Goal: Obtain resource: Obtain resource

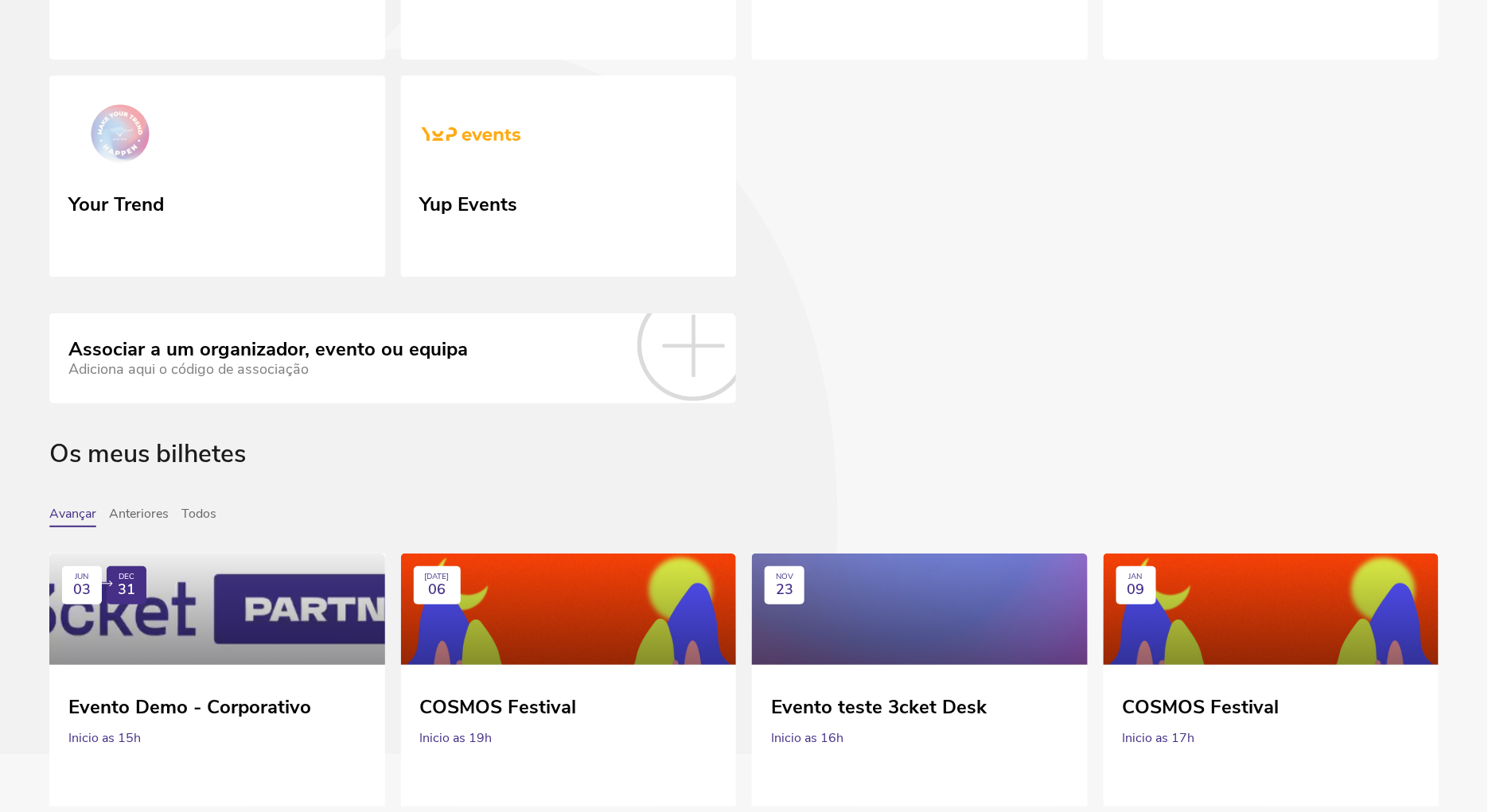
scroll to position [6626, 0]
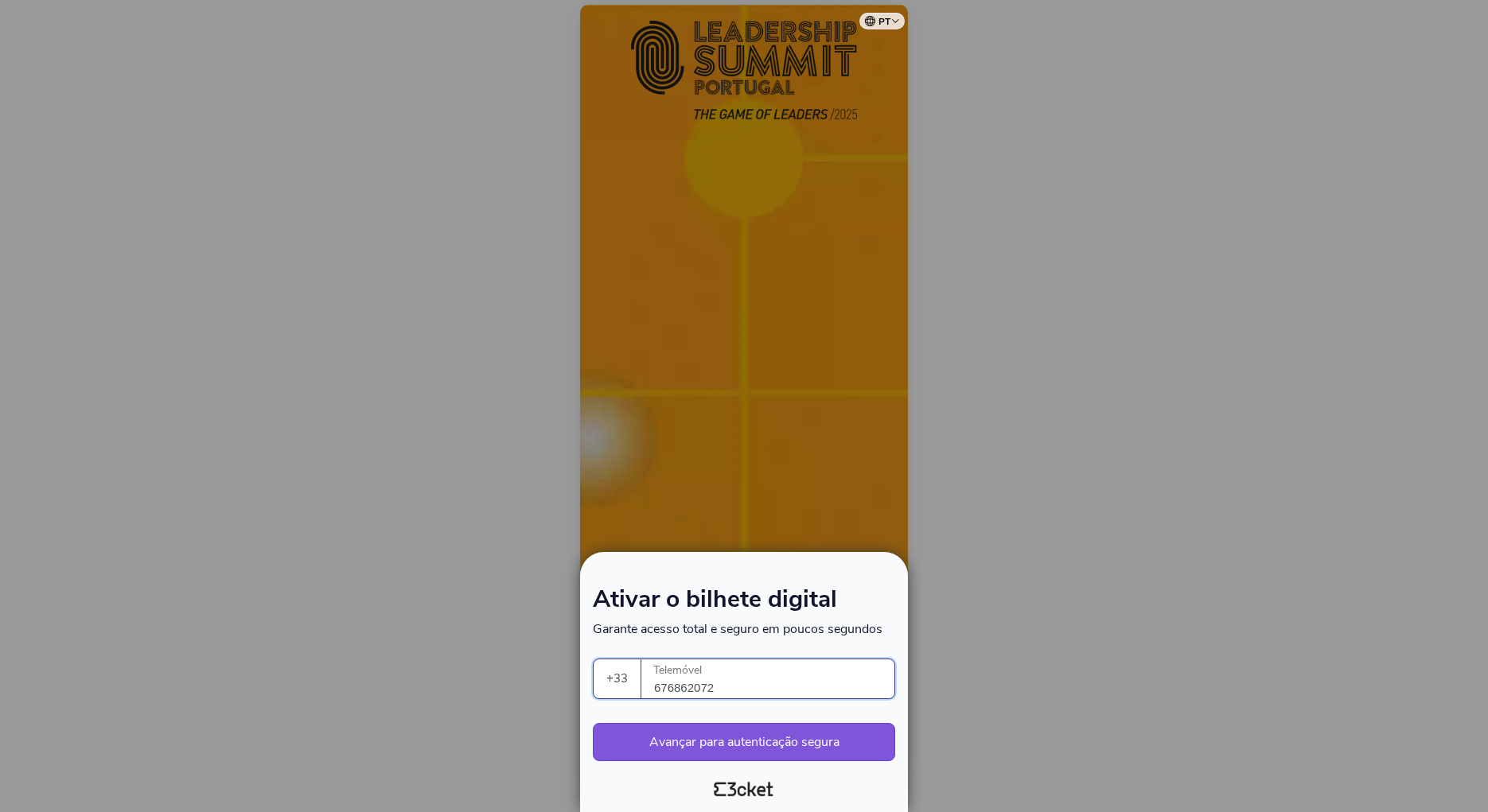
select select "33"
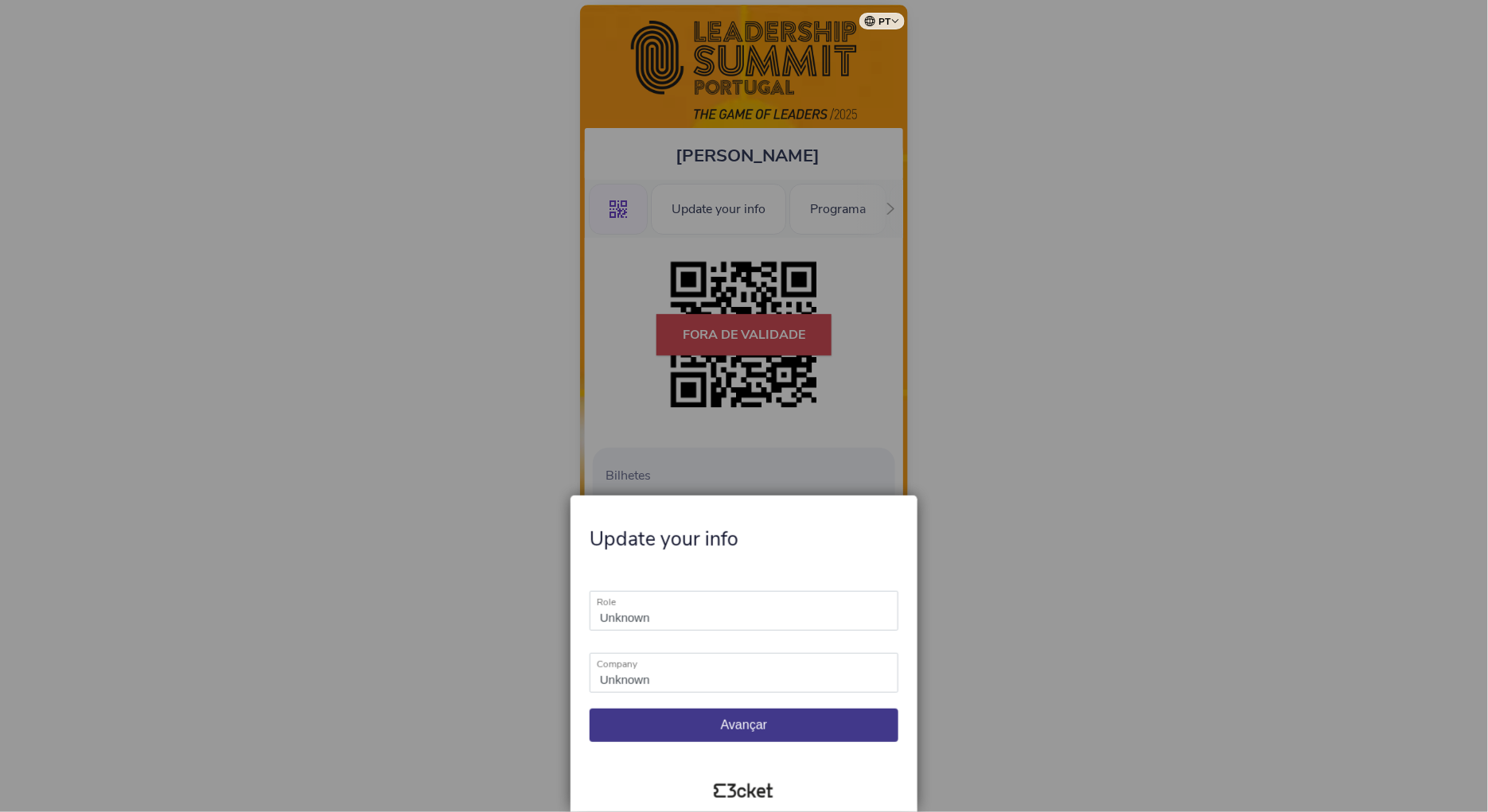
click at [764, 719] on span "Avançar" at bounding box center [744, 725] width 46 height 13
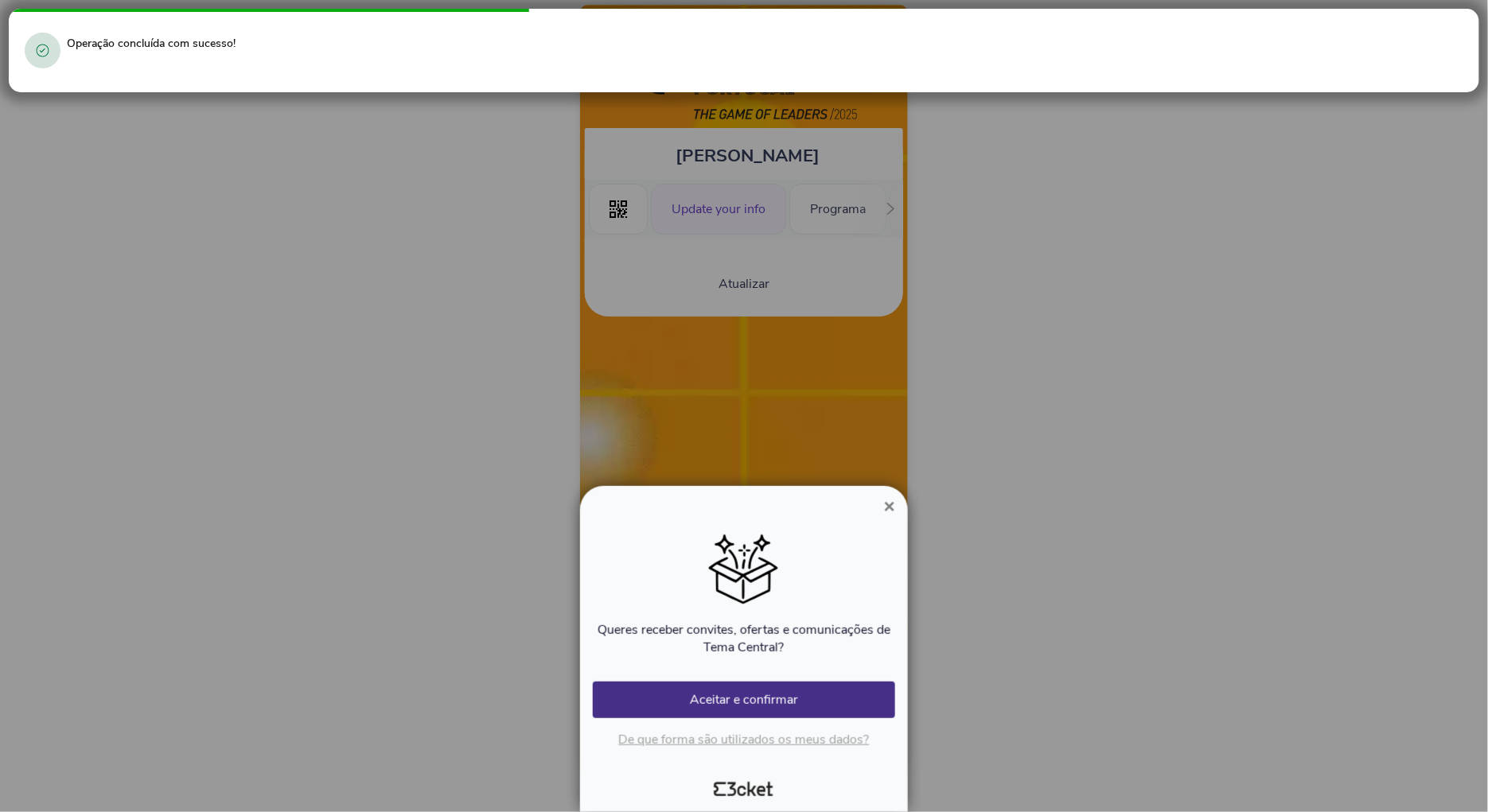
click at [885, 510] on span "×" at bounding box center [889, 506] width 11 height 22
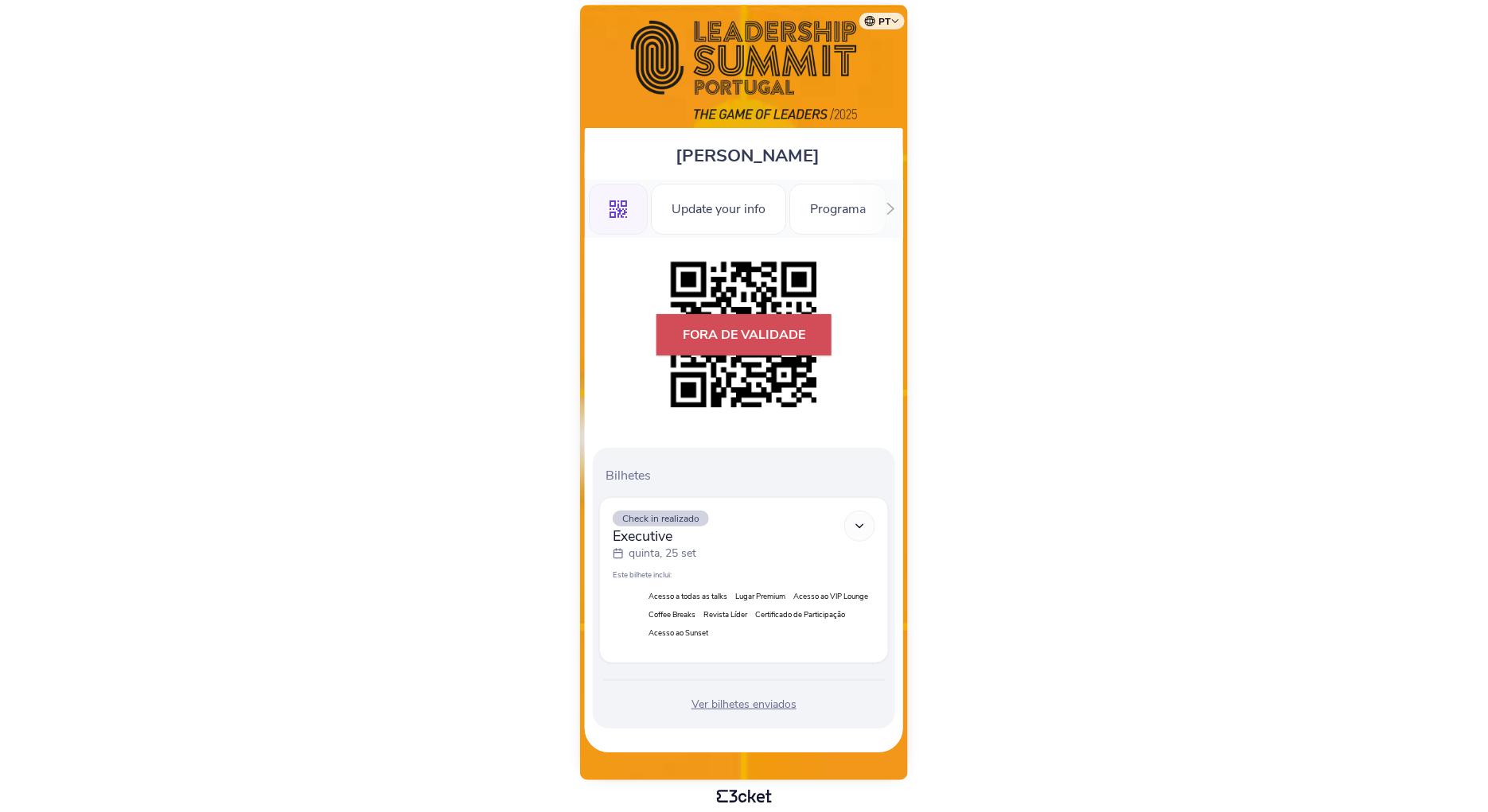
drag, startPoint x: 0, startPoint y: 0, endPoint x: 891, endPoint y: 207, distance: 914.7
click at [891, 207] on icon at bounding box center [891, 208] width 12 height 12
click at [886, 208] on icon at bounding box center [891, 208] width 12 height 12
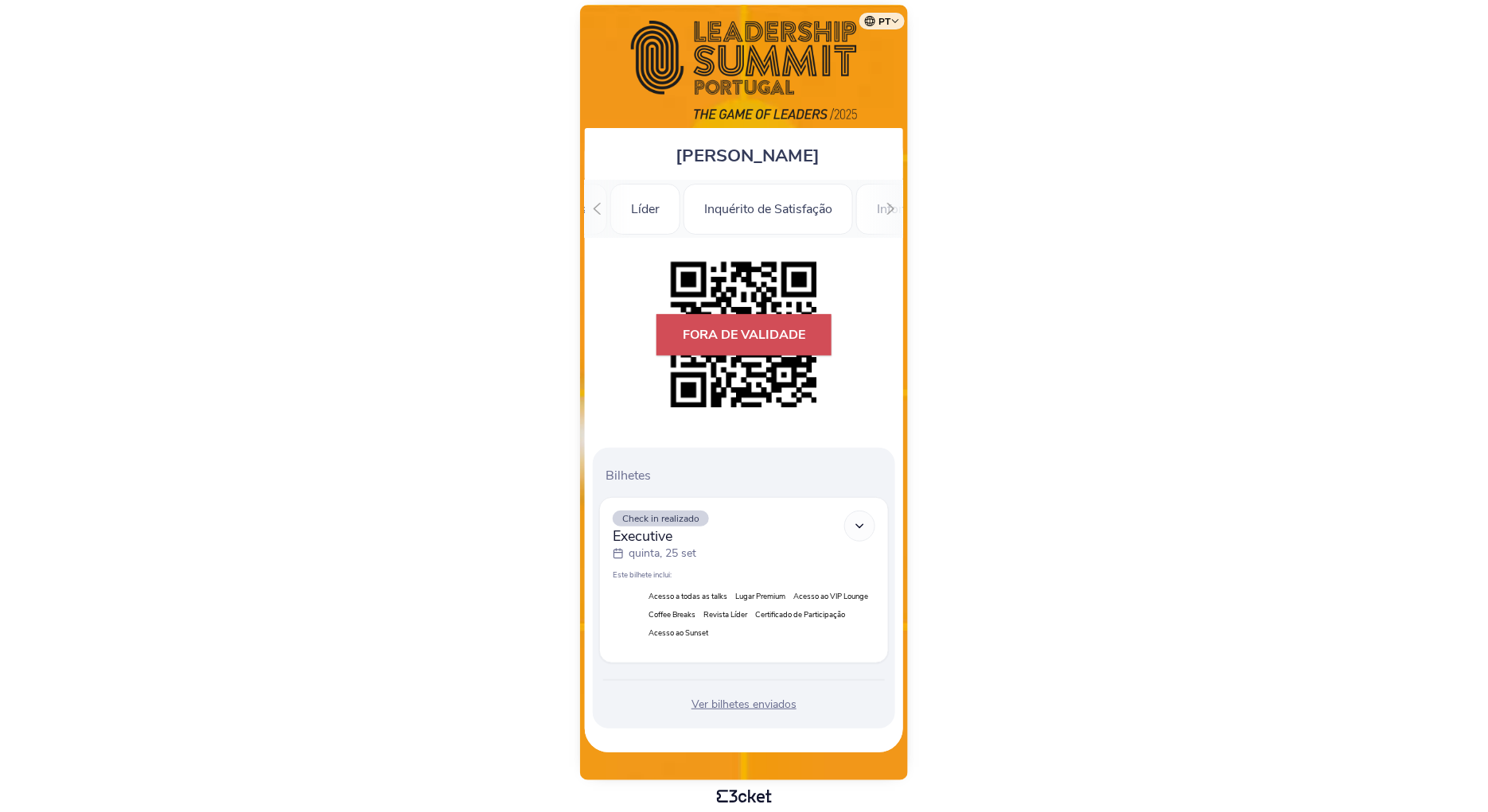
click at [892, 205] on icon at bounding box center [891, 208] width 12 height 12
click at [892, 205] on div "Informações" at bounding box center [843, 209] width 112 height 51
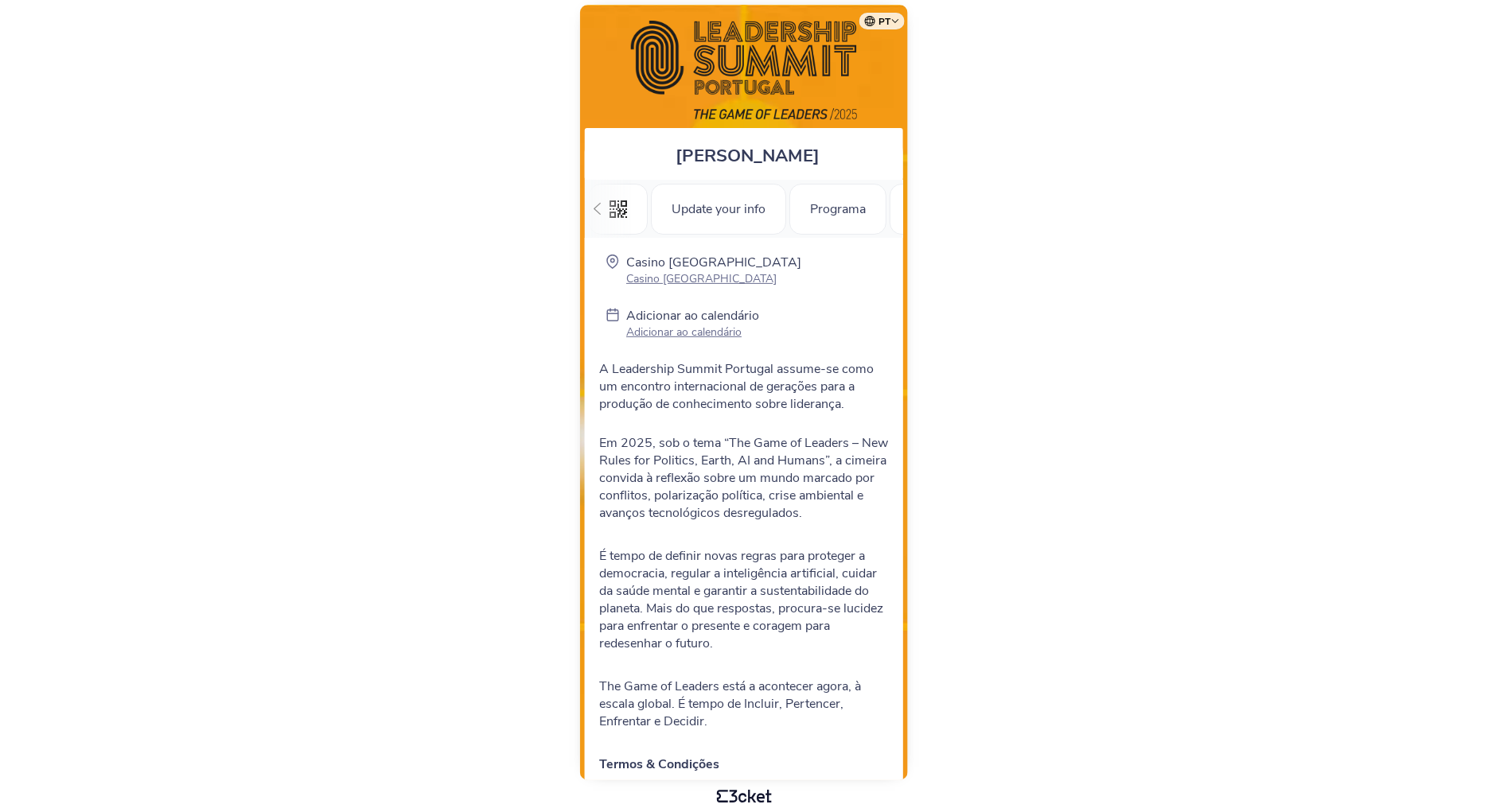
click at [602, 211] on icon at bounding box center [597, 208] width 12 height 12
click at [602, 212] on icon at bounding box center [597, 208] width 12 height 12
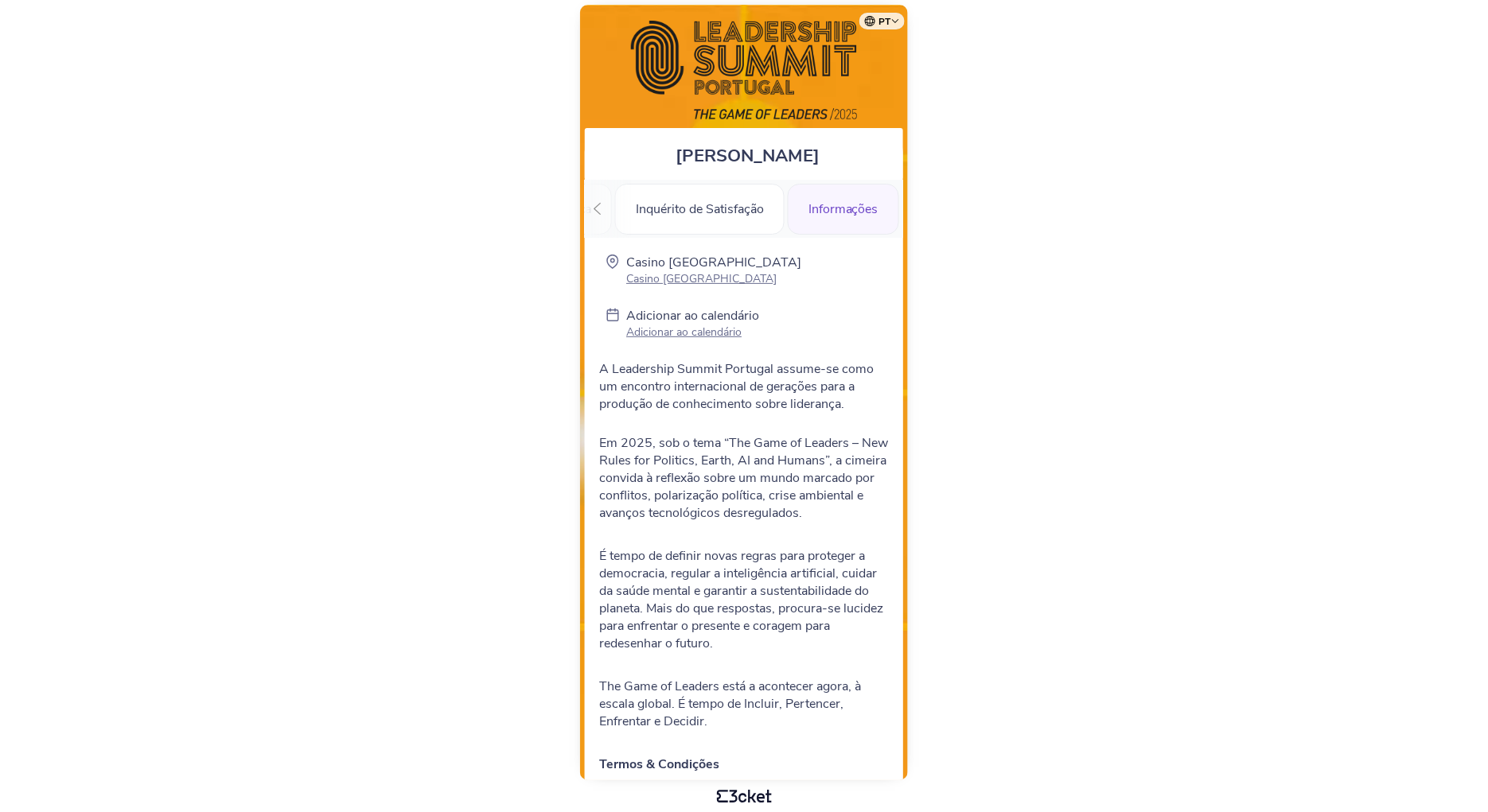
click at [602, 217] on div at bounding box center [597, 208] width 24 height 58
click at [794, 217] on div "Certificado de Presença" at bounding box center [818, 209] width 175 height 51
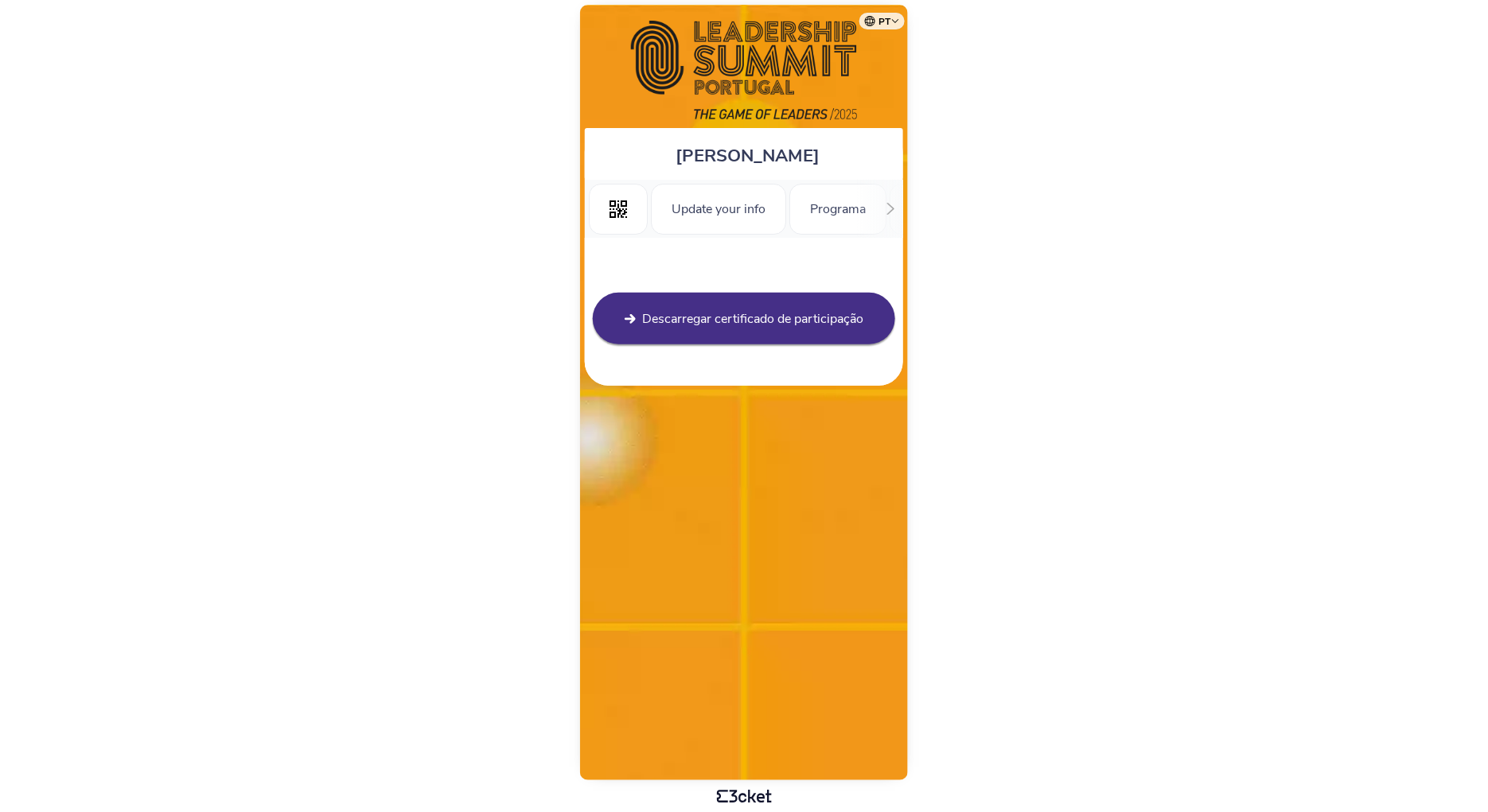
click at [720, 322] on span "Descarregar certificado de participação" at bounding box center [752, 318] width 221 height 18
